Goal: Transaction & Acquisition: Purchase product/service

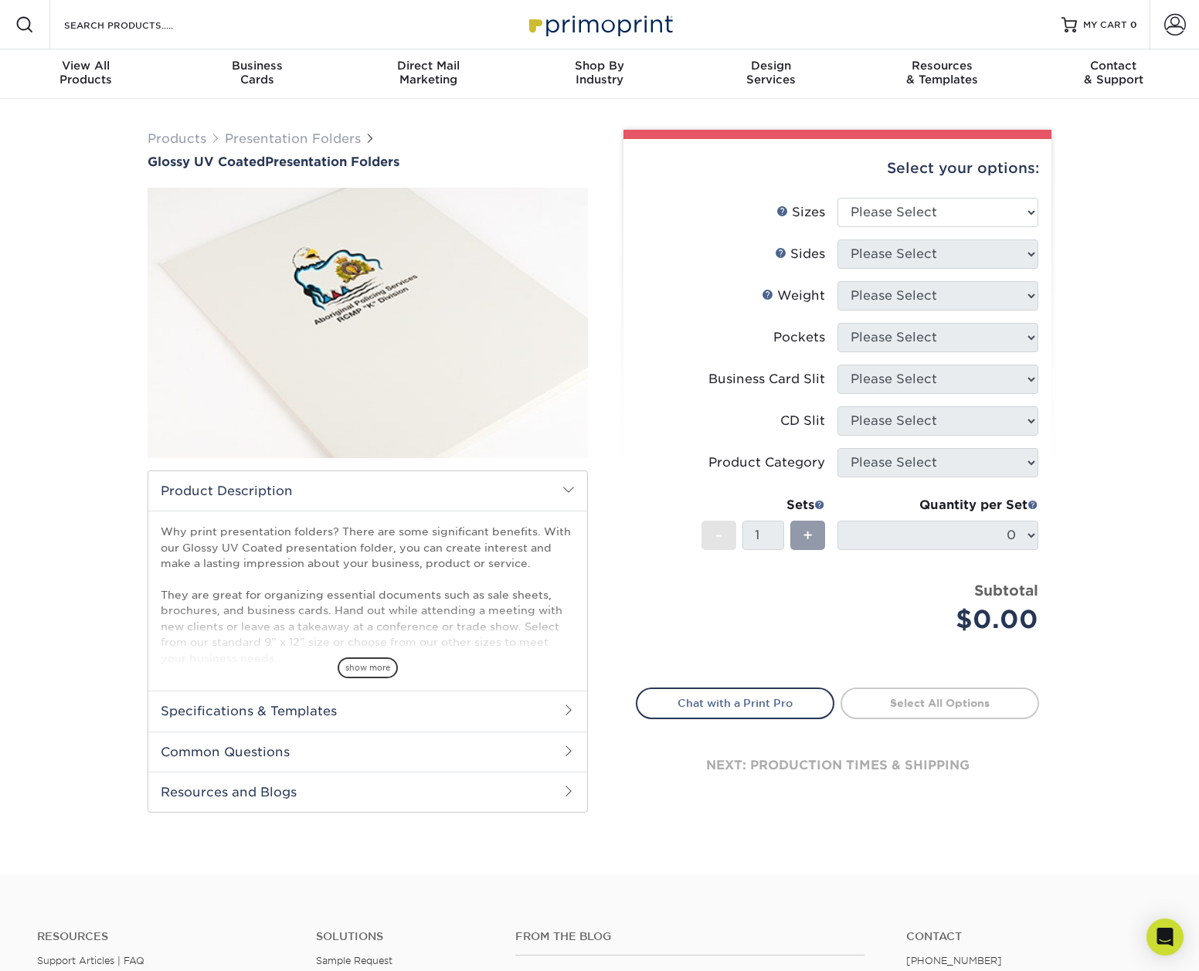
click at [324, 716] on h2 "Specifications & Templates" at bounding box center [367, 711] width 439 height 40
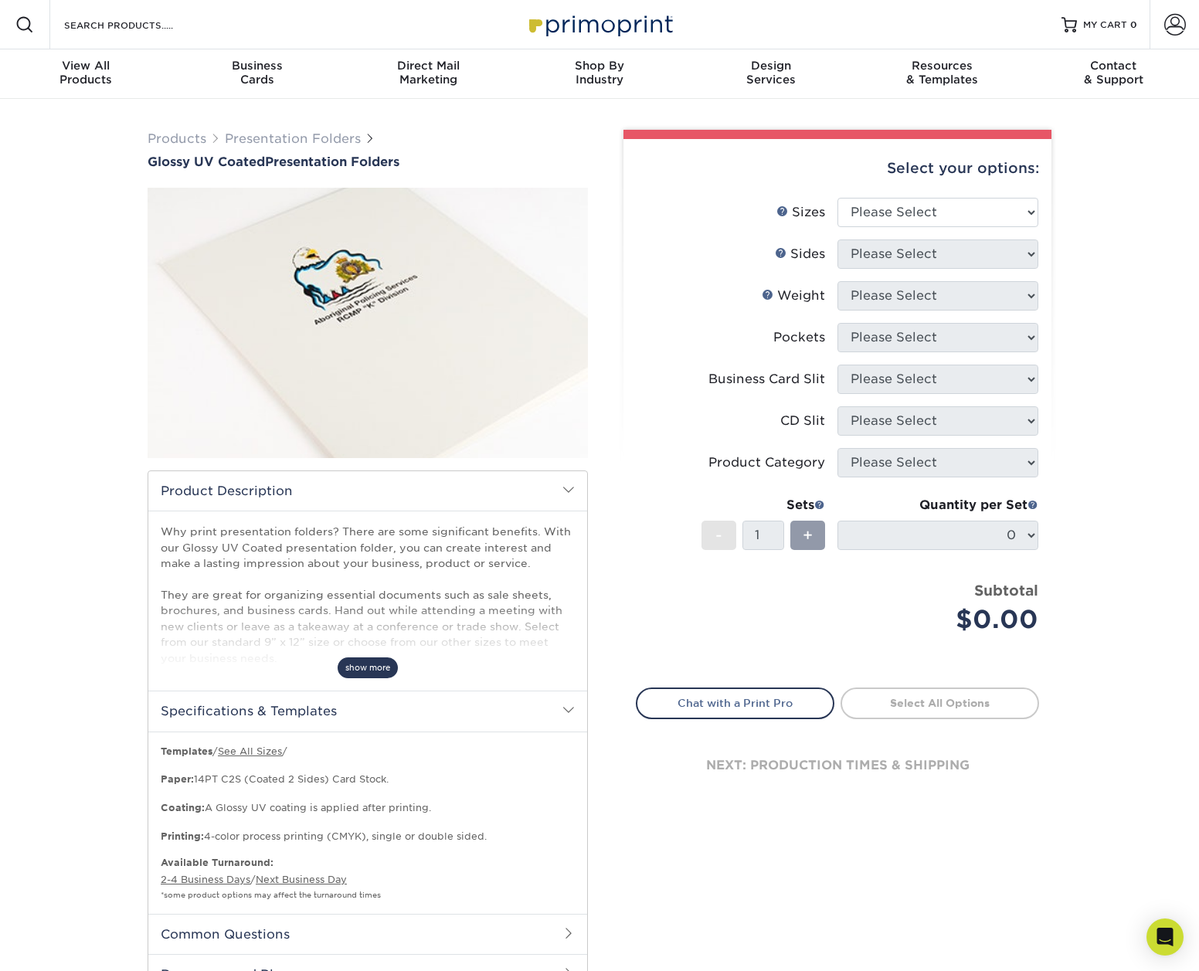
click at [345, 665] on span "show more" at bounding box center [368, 667] width 60 height 21
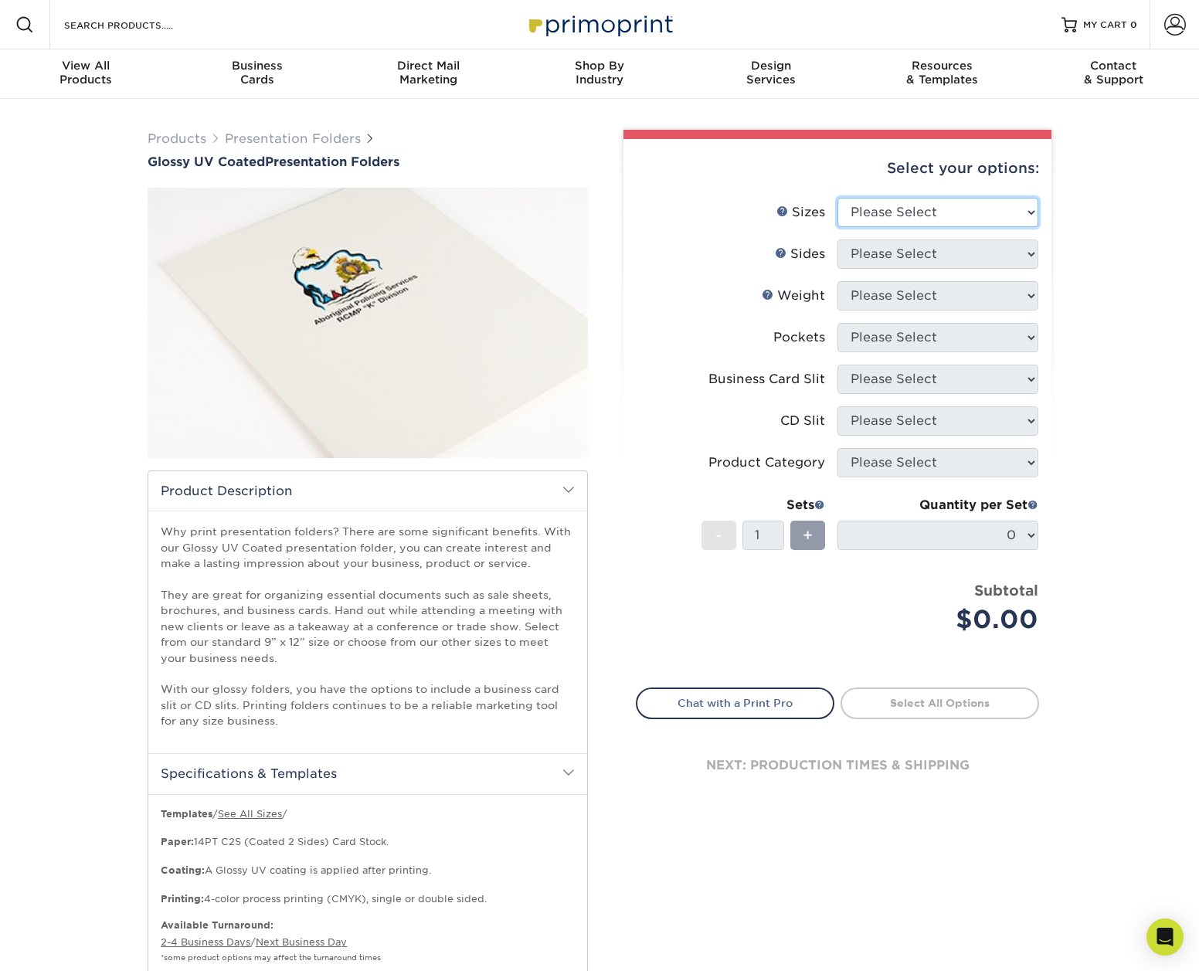
click at [959, 209] on select "Please Select 5.25" x 10.5" 6" x 9" 9" x 12" 9" x 14.5"" at bounding box center [937, 212] width 201 height 29
select select "9.00x12.00"
click at [837, 198] on select "Please Select 5.25" x 10.5" 6" x 9" 9" x 12" 9" x 14.5"" at bounding box center [937, 212] width 201 height 29
click at [964, 259] on select "Please Select Print Both Sides Print Front Only" at bounding box center [937, 253] width 201 height 29
select select "32d3c223-f82c-492b-b915-ba065a00862f"
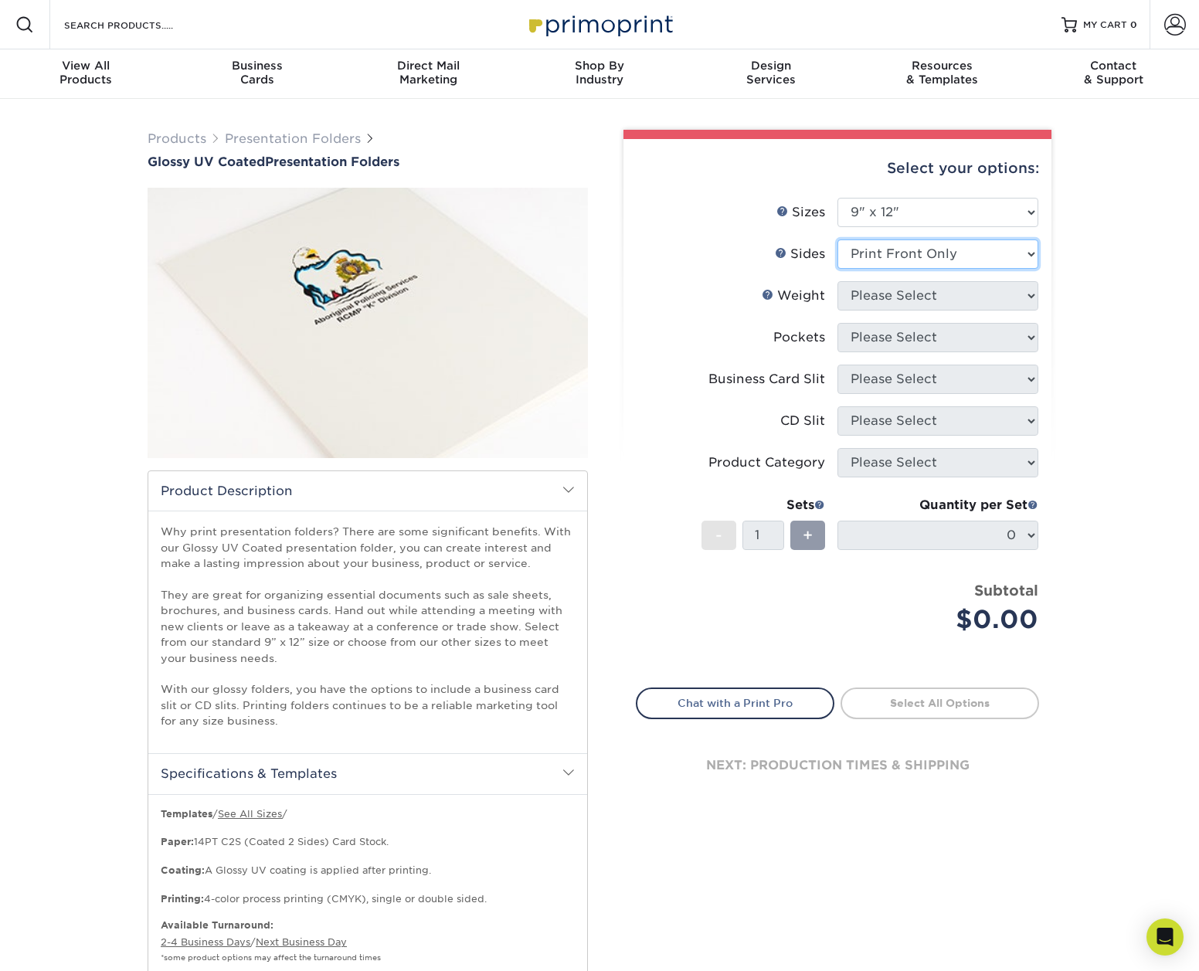
click at [837, 239] on select "Please Select Print Both Sides Print Front Only" at bounding box center [937, 253] width 201 height 29
click at [963, 295] on select "Please Select 14PT 16PT" at bounding box center [937, 295] width 201 height 29
select select "14PT"
click at [837, 281] on select "Please Select 14PT 16PT" at bounding box center [937, 295] width 201 height 29
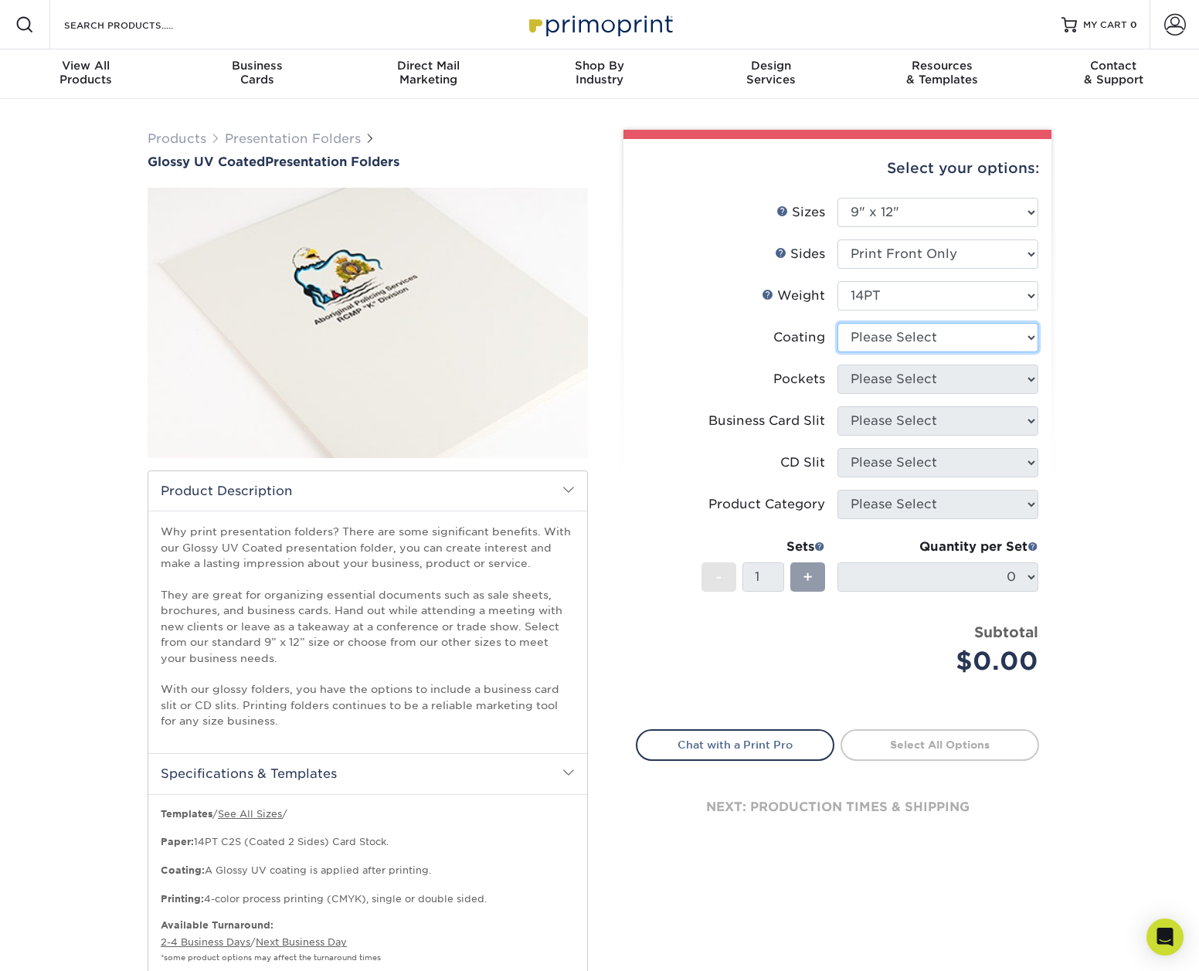
click at [948, 340] on select at bounding box center [937, 337] width 201 height 29
select select "ae367451-b2b8-45df-a344-0f05b6a12993"
click at [837, 323] on select at bounding box center [937, 337] width 201 height 29
